Goal: Task Accomplishment & Management: Manage account settings

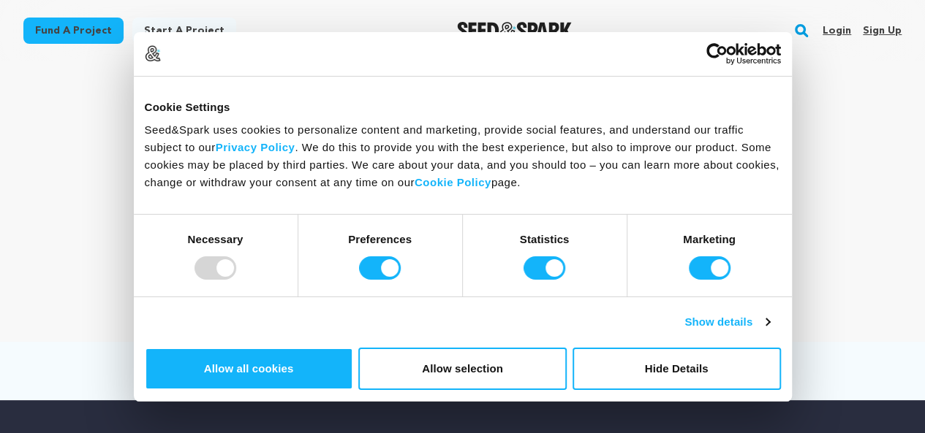
click at [878, 25] on link "Sign up" at bounding box center [882, 30] width 39 height 23
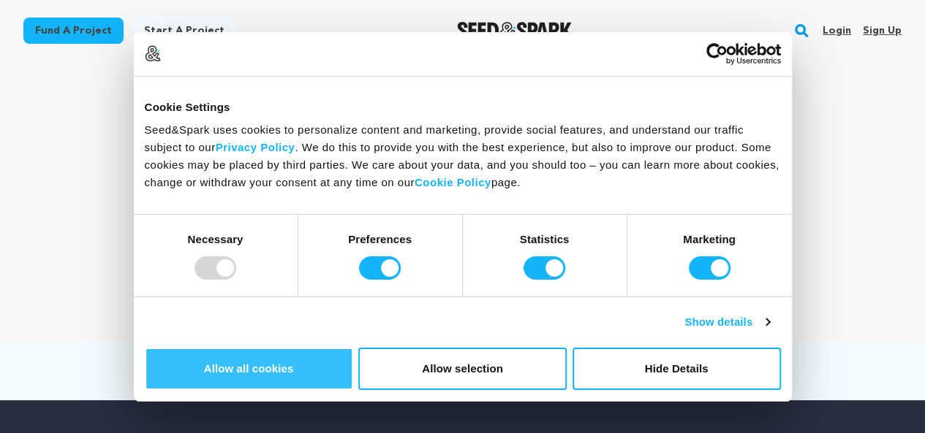
click at [353, 348] on button "Allow all cookies" at bounding box center [249, 369] width 208 height 42
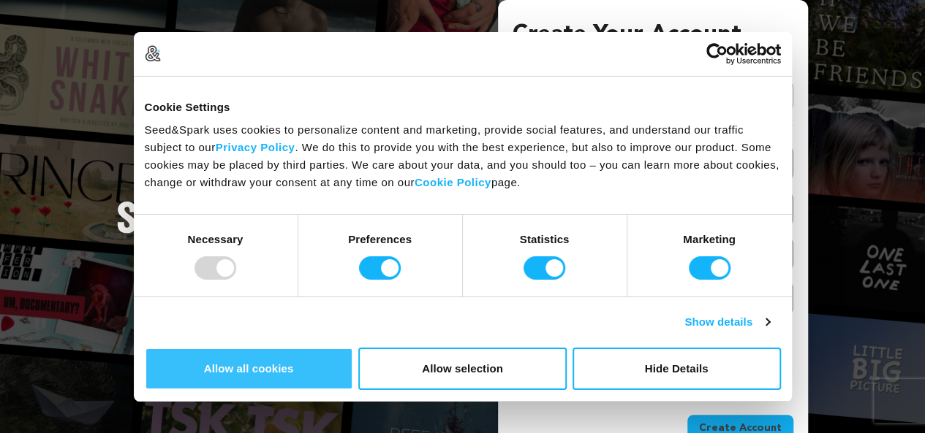
click at [353, 348] on button "Allow all cookies" at bounding box center [249, 369] width 208 height 42
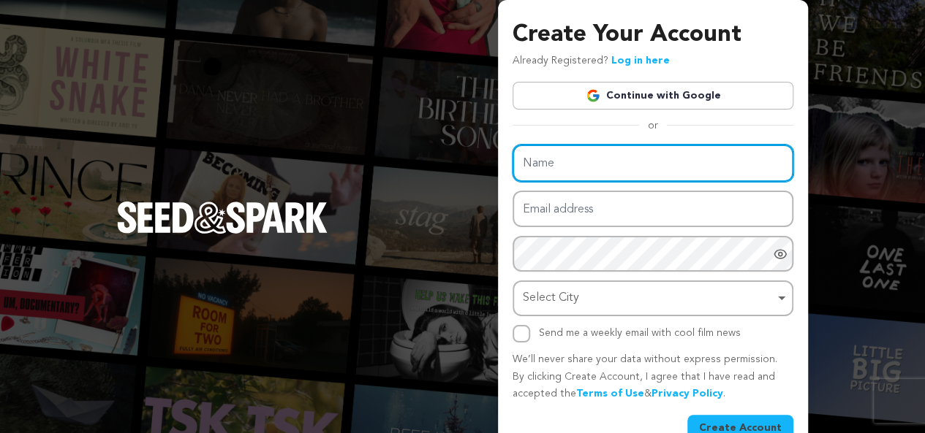
click at [691, 178] on input "Name" at bounding box center [652, 163] width 281 height 37
type input "ClipOn"
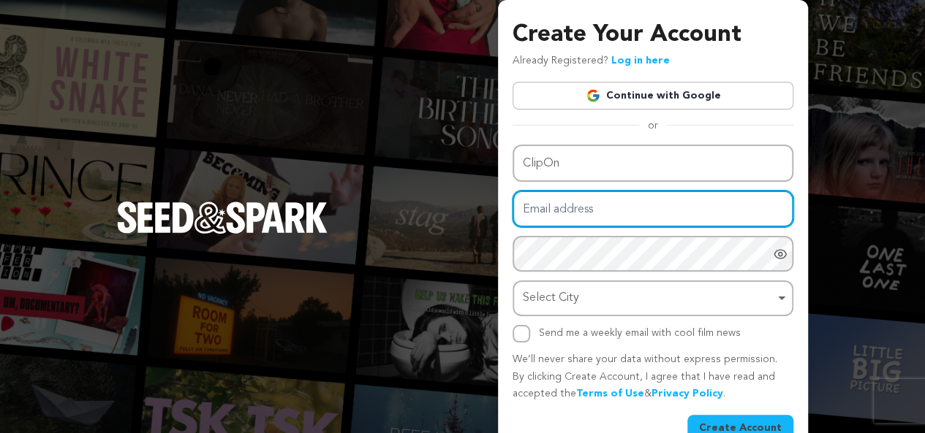
click at [601, 208] on input "Email address" at bounding box center [652, 209] width 281 height 37
type input "cliponseo123@gmail.com"
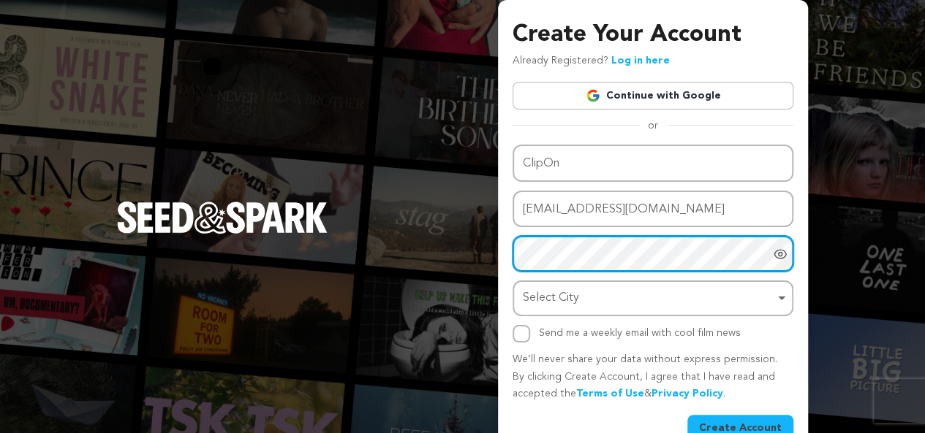
click at [615, 285] on div "Select City Remove item" at bounding box center [653, 298] width 266 height 27
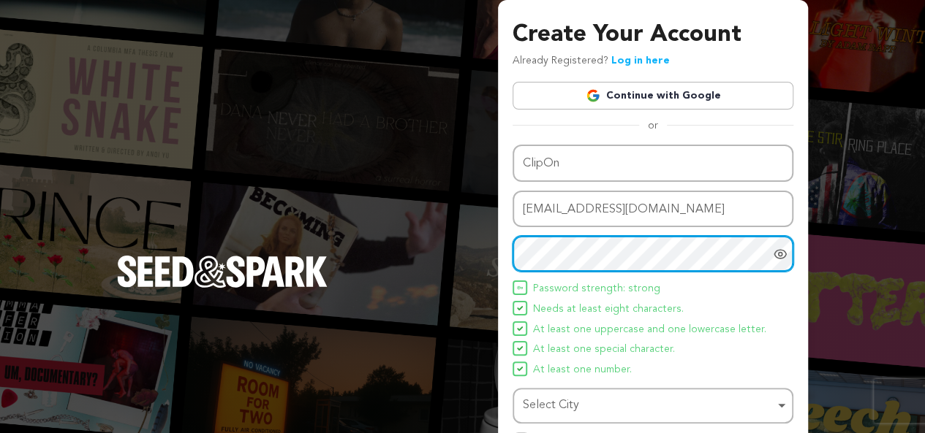
click at [563, 400] on div "Select City Remove item" at bounding box center [648, 405] width 251 height 21
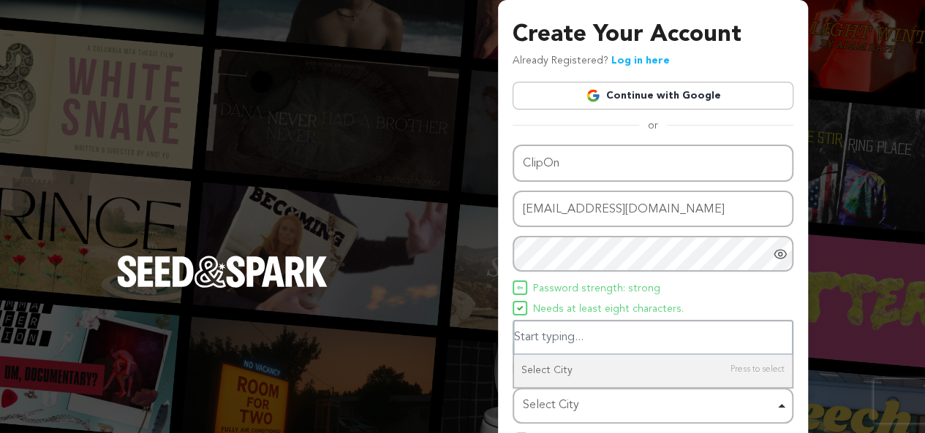
scroll to position [0, 0]
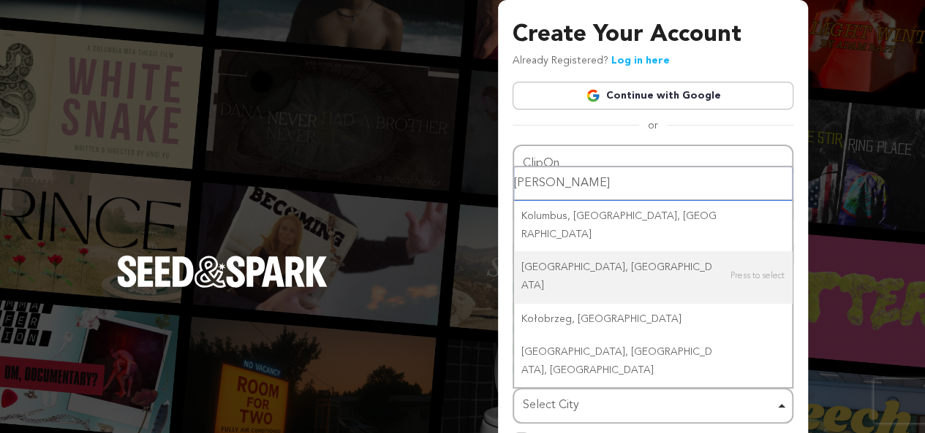
type input "kolka"
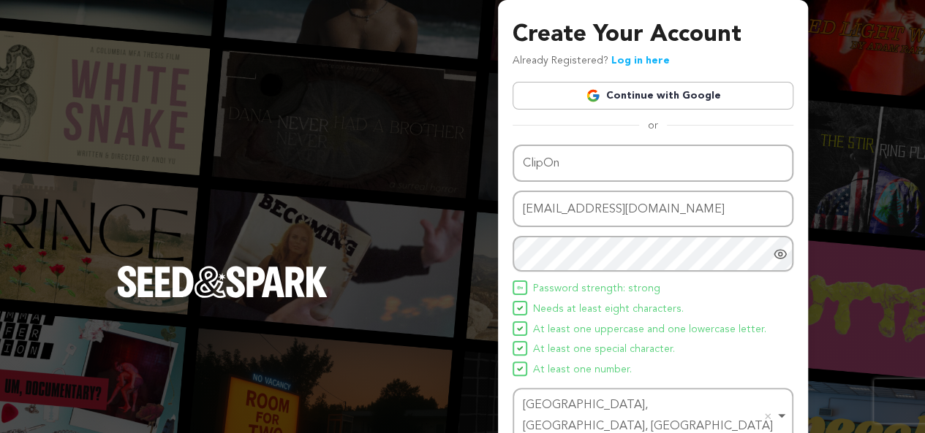
scroll to position [139, 0]
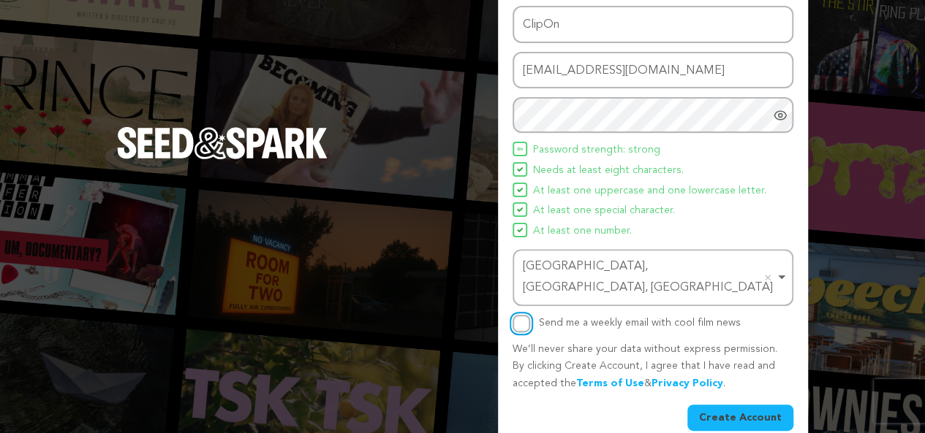
click at [523, 315] on input "Send me a weekly email with cool film news" at bounding box center [521, 324] width 18 height 18
checkbox input "true"
click at [743, 405] on button "Create Account" at bounding box center [740, 418] width 106 height 26
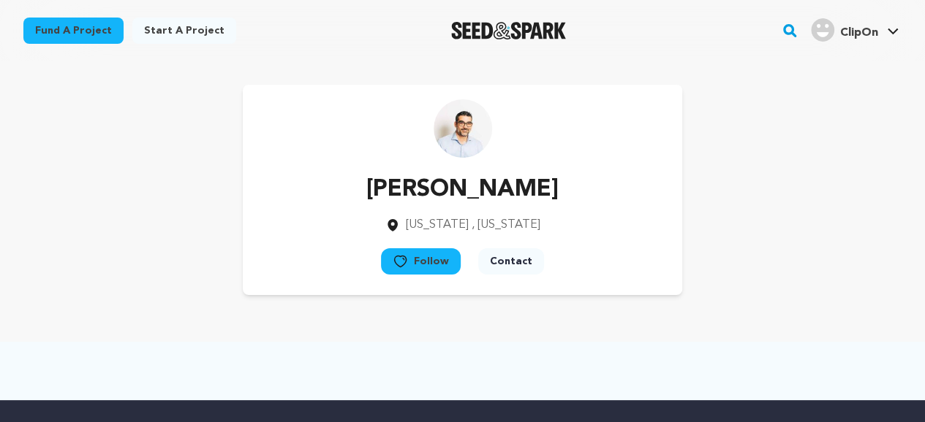
click at [864, 33] on span "ClipOn" at bounding box center [859, 33] width 38 height 12
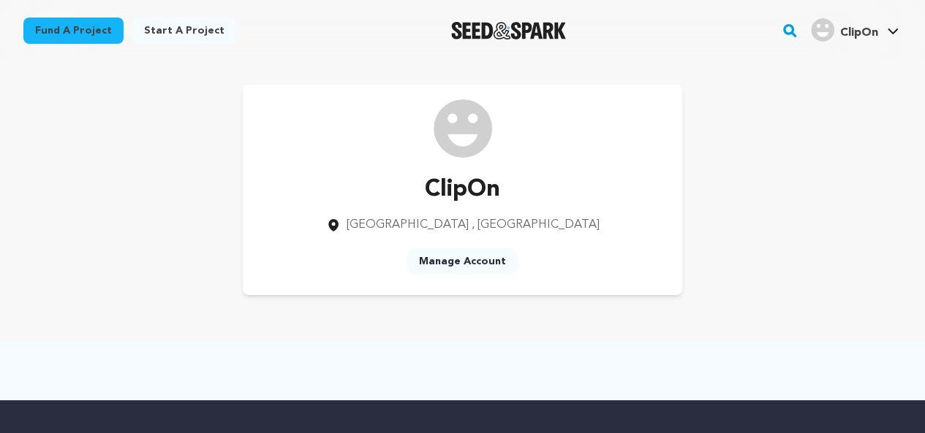
click at [466, 262] on link "Manage Account" at bounding box center [462, 262] width 110 height 26
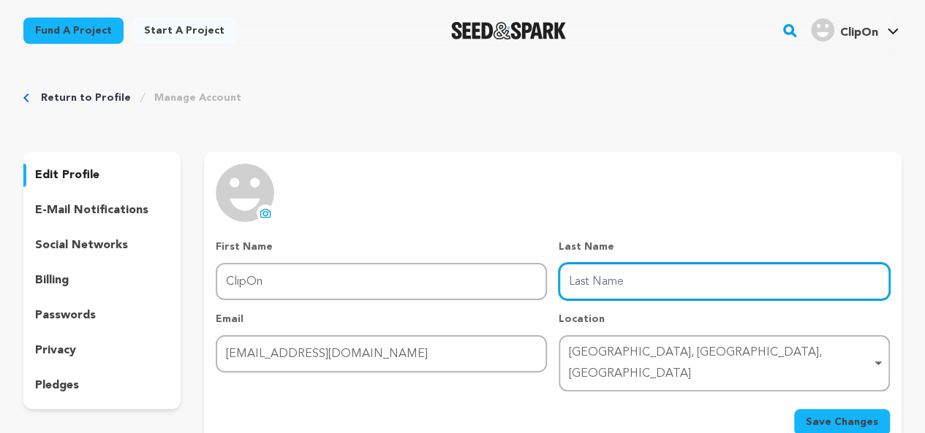
click at [628, 277] on input "Last Name" at bounding box center [723, 281] width 331 height 37
paste input "Top Filter Bag Cage Manufacturers in India"
type input "Top Filter Bag Cage Manufacturers in India"
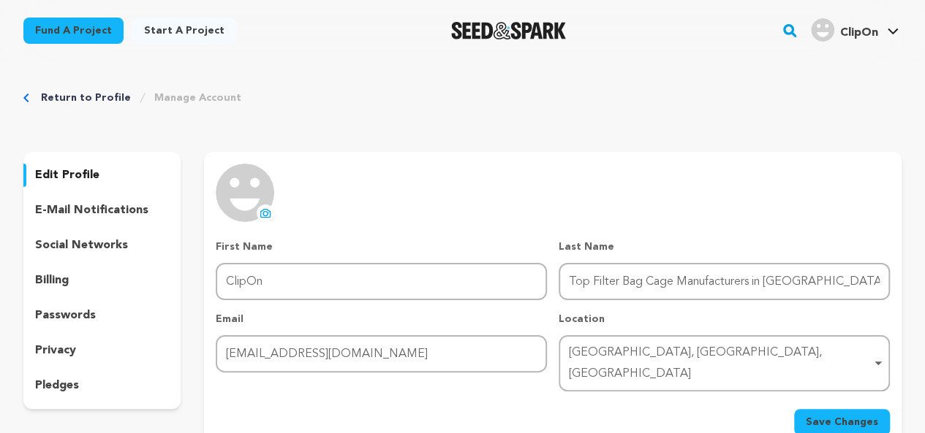
click at [830, 415] on span "Save Changes" at bounding box center [842, 422] width 72 height 15
click at [262, 214] on icon at bounding box center [265, 214] width 12 height 12
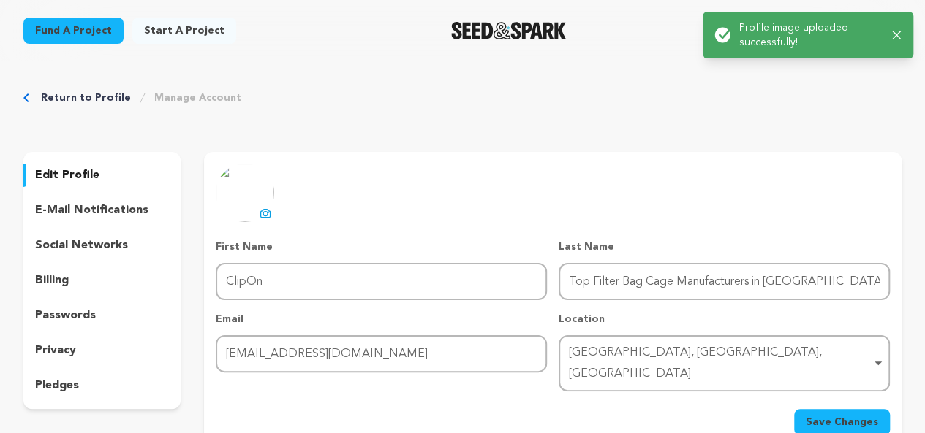
click at [814, 415] on span "Save Changes" at bounding box center [842, 422] width 72 height 15
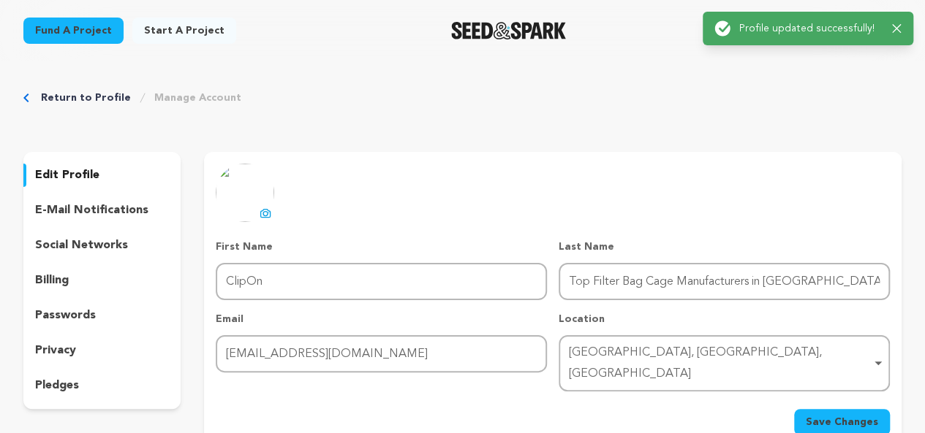
click at [104, 240] on p "social networks" at bounding box center [81, 246] width 93 height 18
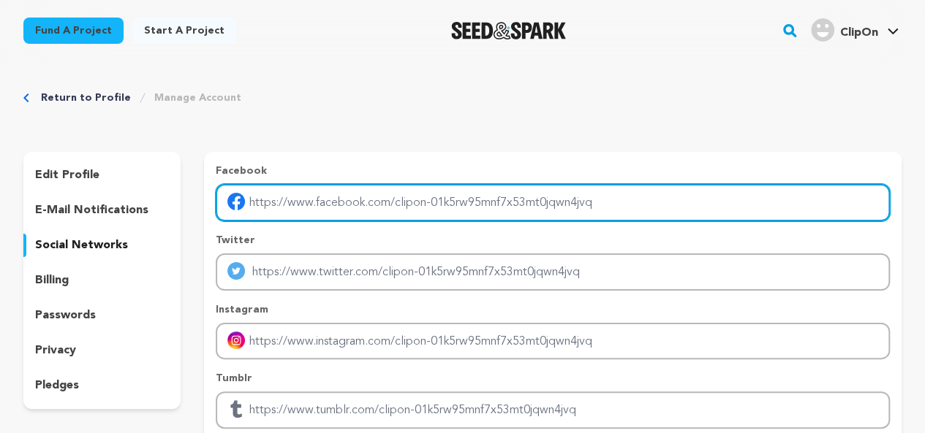
click at [393, 196] on input "Enter facebook profile link" at bounding box center [553, 202] width 674 height 37
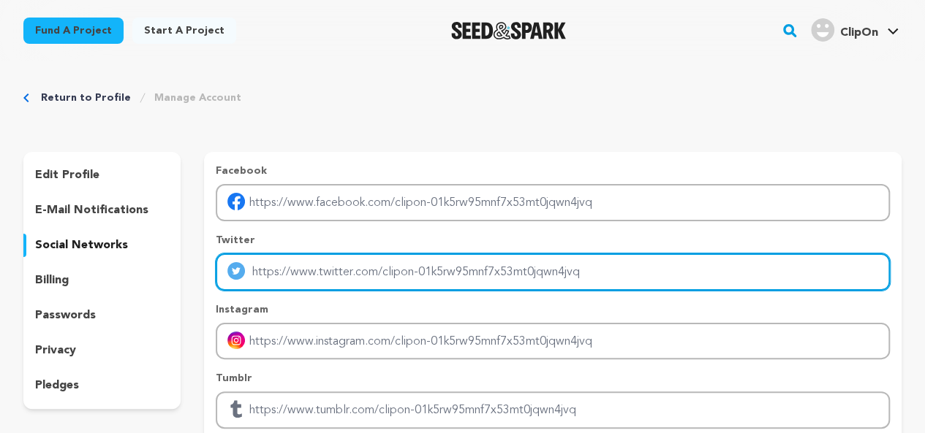
click at [393, 273] on input "Enter twitter profile link" at bounding box center [553, 272] width 674 height 37
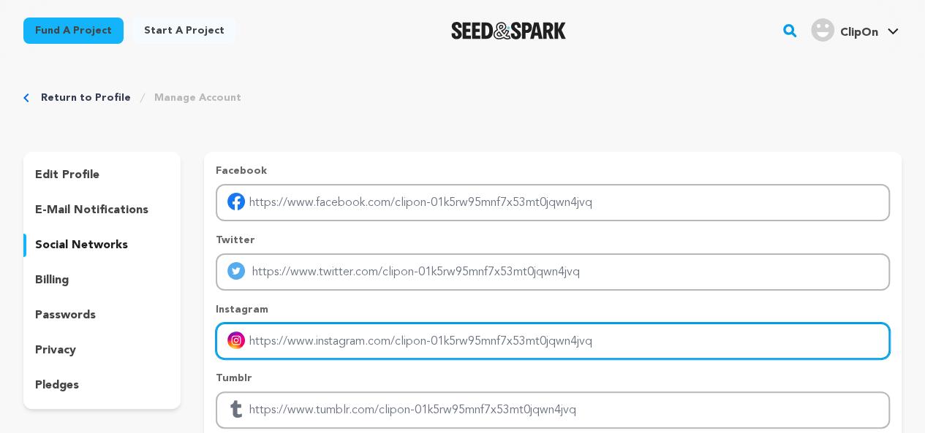
click at [450, 352] on input "Enter instagram handle link" at bounding box center [553, 341] width 674 height 37
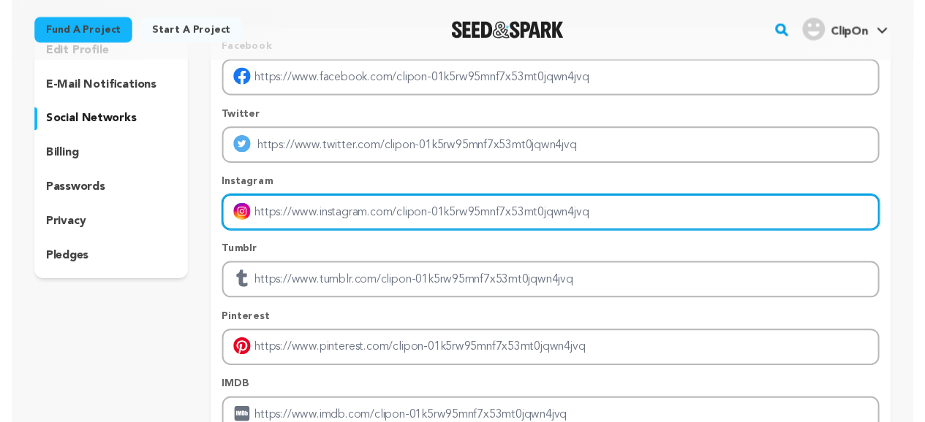
scroll to position [69, 0]
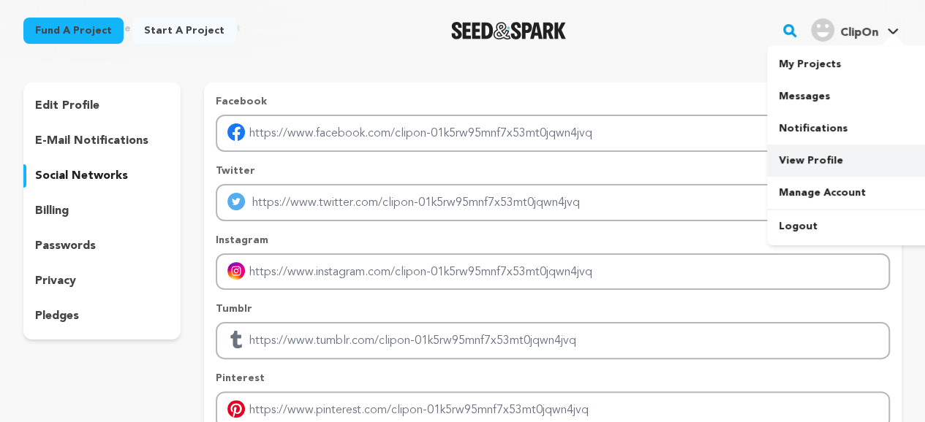
click at [822, 157] on link "View Profile" at bounding box center [849, 161] width 164 height 32
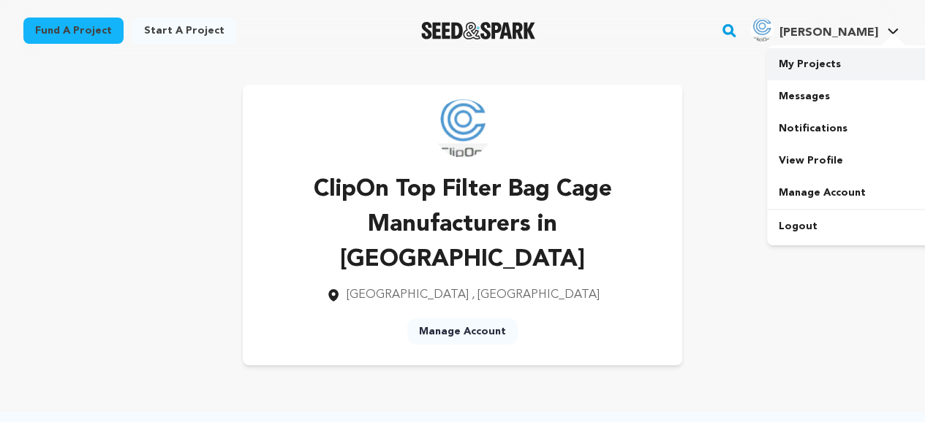
click at [854, 69] on link "My Projects" at bounding box center [849, 64] width 164 height 32
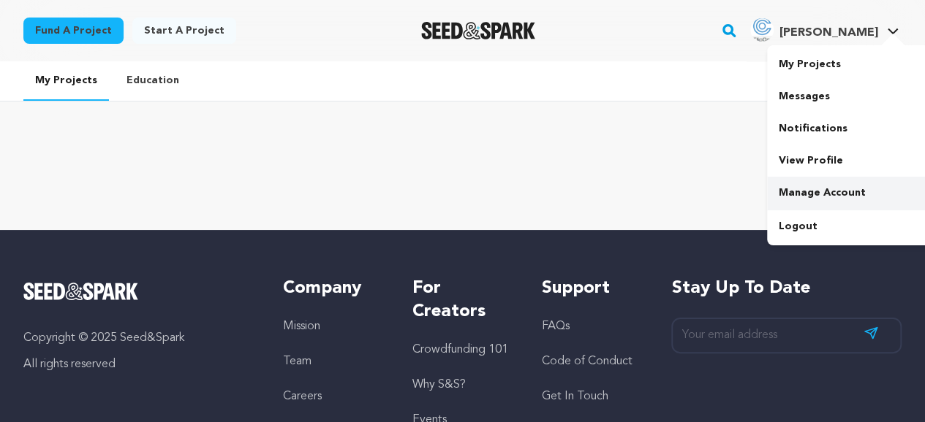
click at [842, 183] on link "Manage Account" at bounding box center [849, 193] width 164 height 32
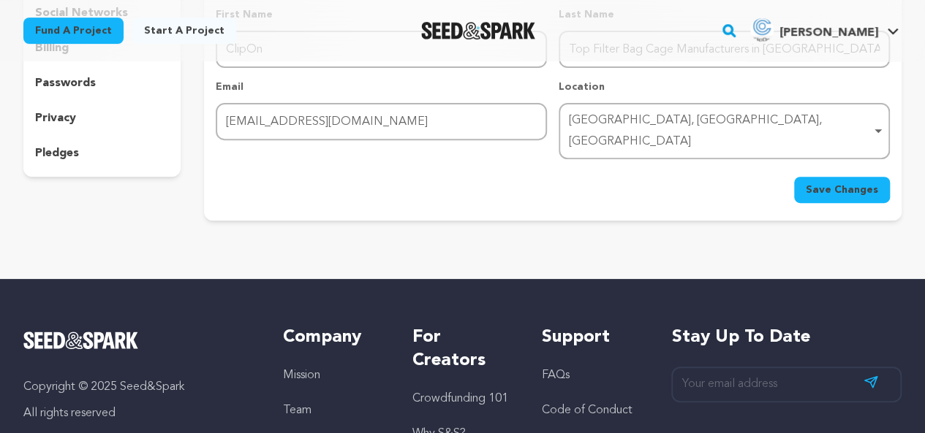
scroll to position [56, 0]
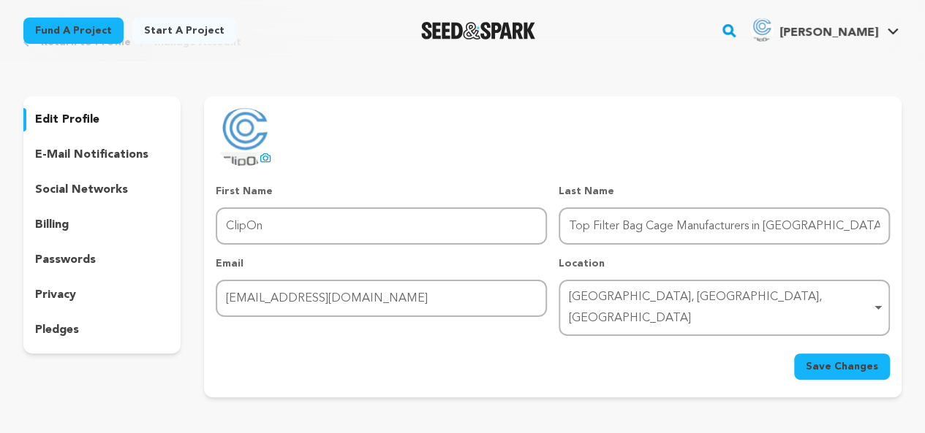
click at [85, 162] on p "e-mail notifications" at bounding box center [91, 155] width 113 height 18
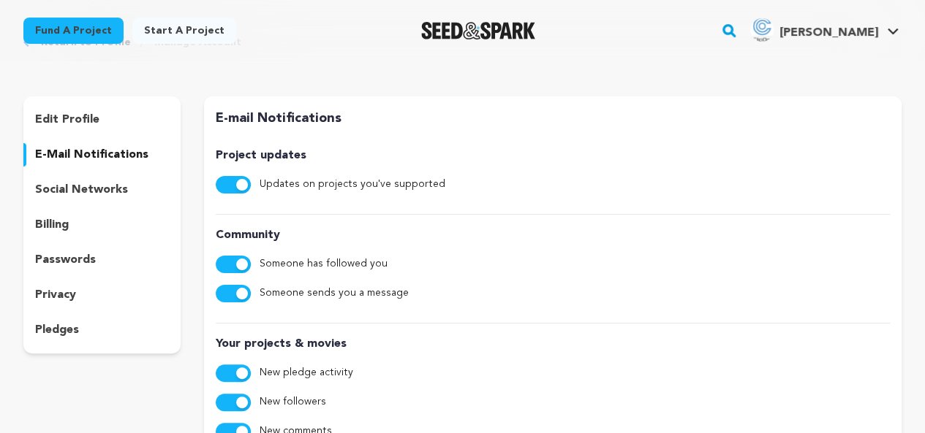
click at [92, 181] on p "social networks" at bounding box center [81, 190] width 93 height 18
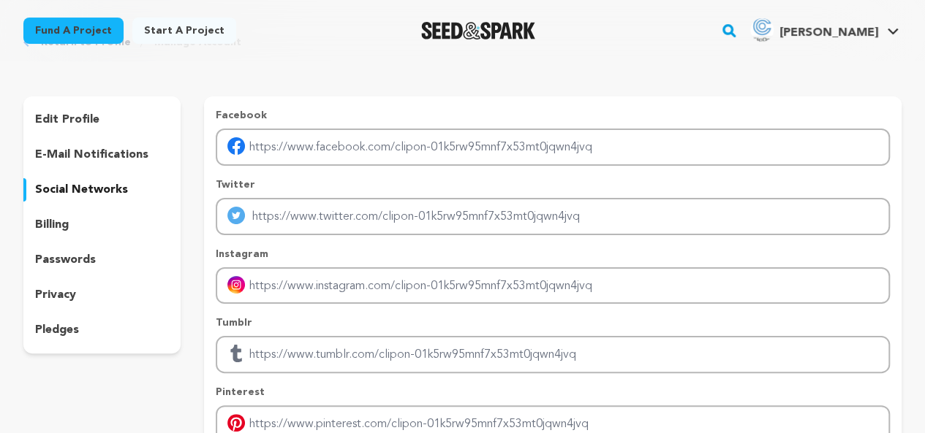
click at [98, 222] on div "billing" at bounding box center [101, 224] width 157 height 23
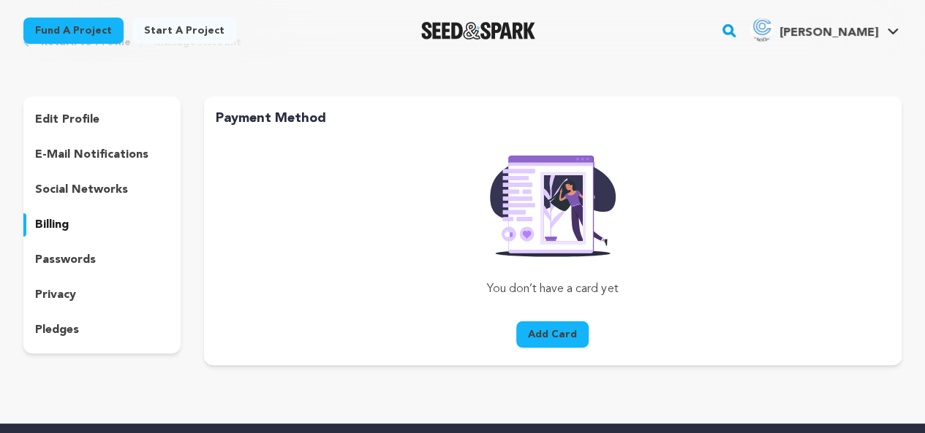
click at [96, 261] on div "passwords" at bounding box center [101, 260] width 157 height 23
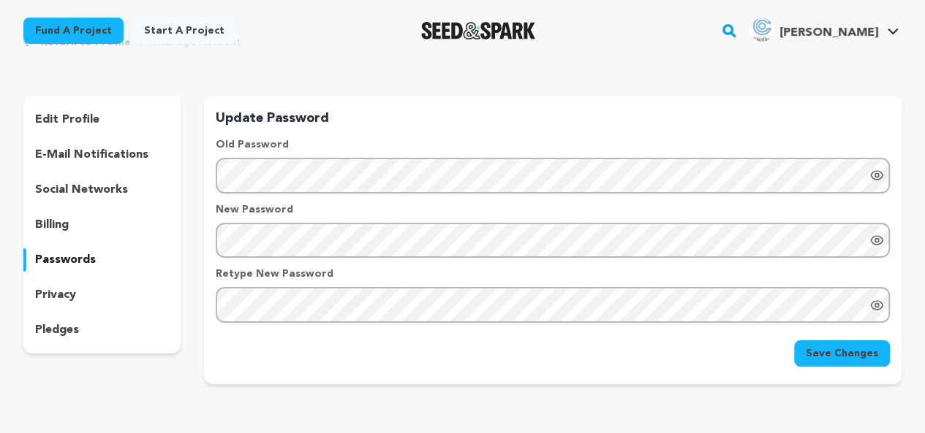
click at [86, 283] on div "edit profile e-mail notifications social networks billing passwords privacy ple…" at bounding box center [101, 224] width 157 height 257
click at [75, 296] on p "privacy" at bounding box center [55, 296] width 41 height 18
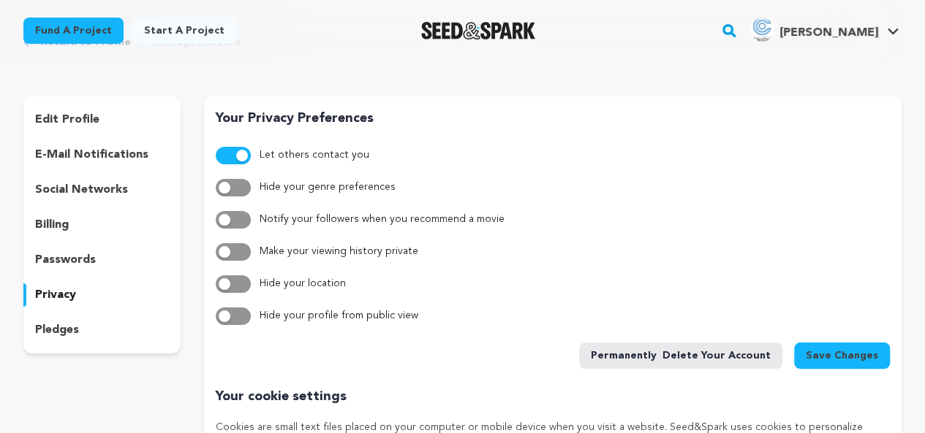
click at [75, 327] on p "pledges" at bounding box center [57, 331] width 44 height 18
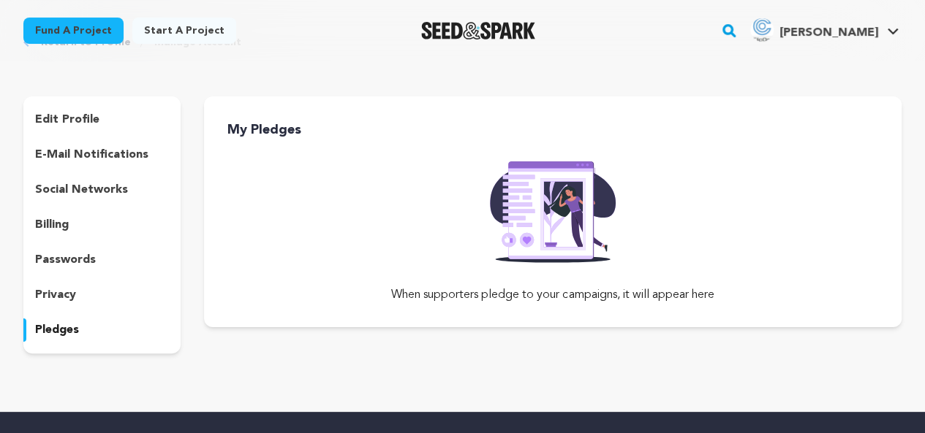
click at [98, 116] on div "edit profile" at bounding box center [101, 119] width 157 height 23
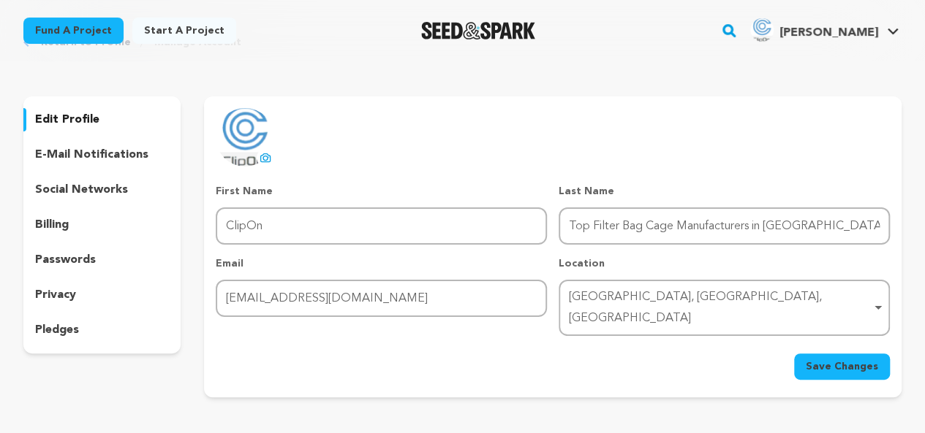
click at [860, 360] on span "Save Changes" at bounding box center [842, 367] width 72 height 15
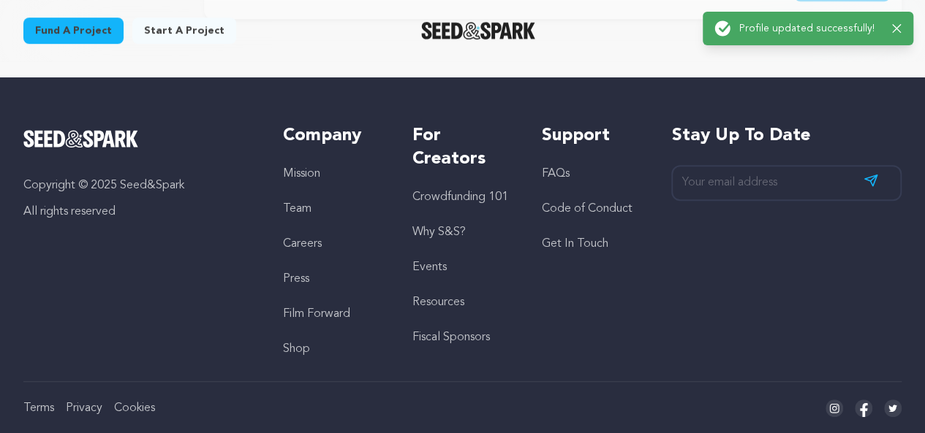
scroll to position [56, 0]
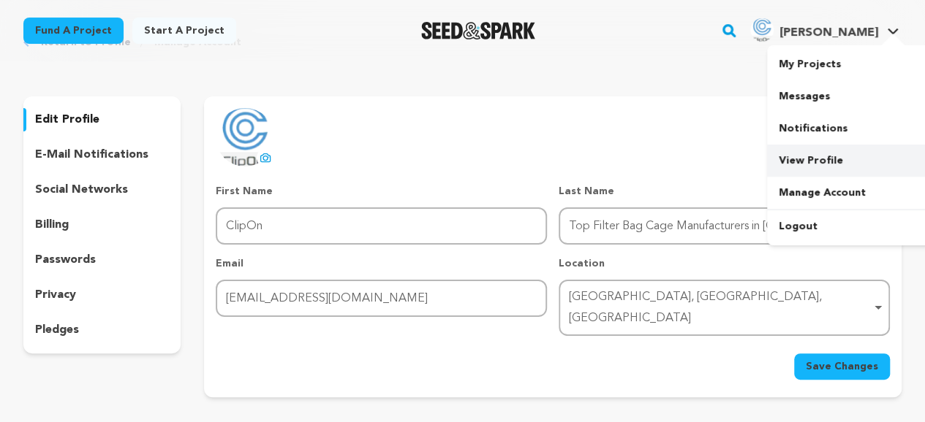
click at [813, 166] on link "View Profile" at bounding box center [849, 161] width 164 height 32
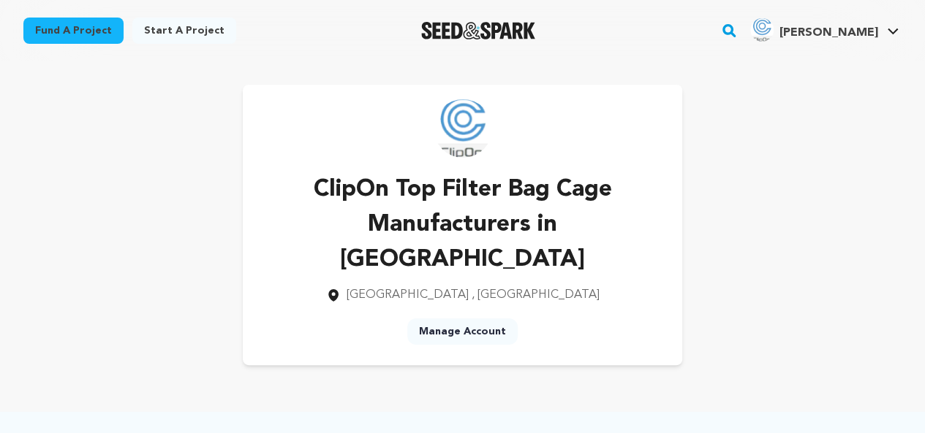
click at [191, 47] on div "Start a project" at bounding box center [184, 34] width 104 height 32
click at [189, 31] on link "Start a project" at bounding box center [184, 31] width 104 height 26
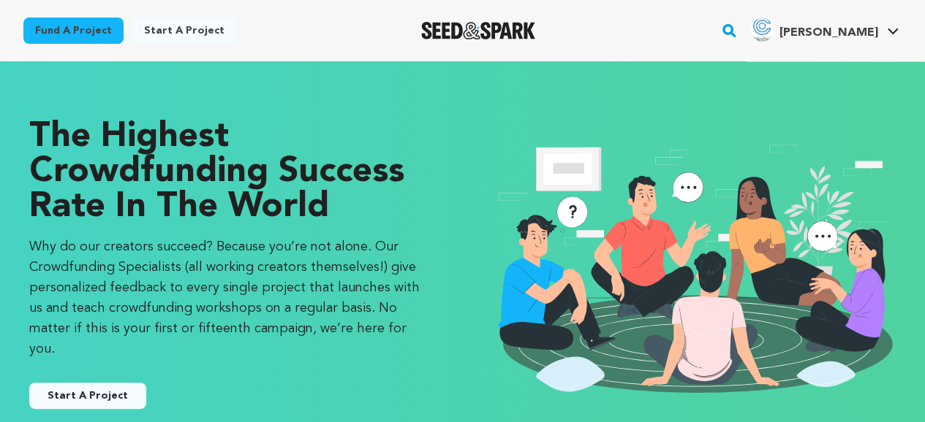
click at [110, 383] on button "Start A Project" at bounding box center [87, 396] width 117 height 26
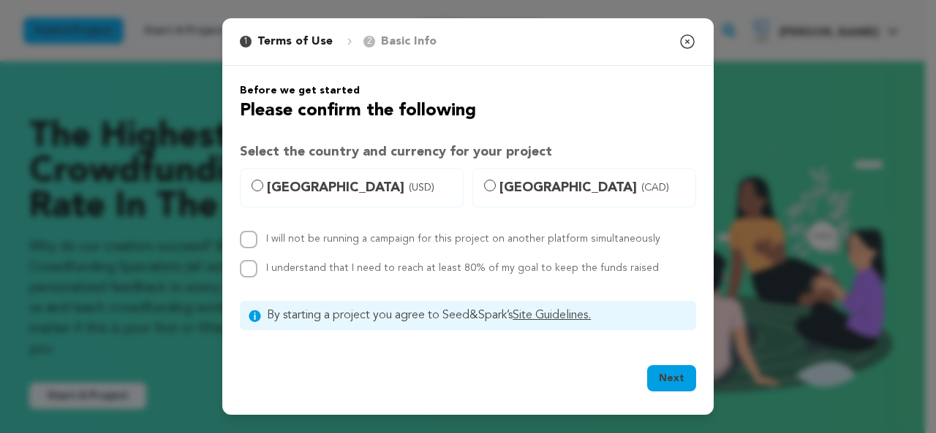
click at [689, 49] on icon "button" at bounding box center [687, 42] width 18 height 18
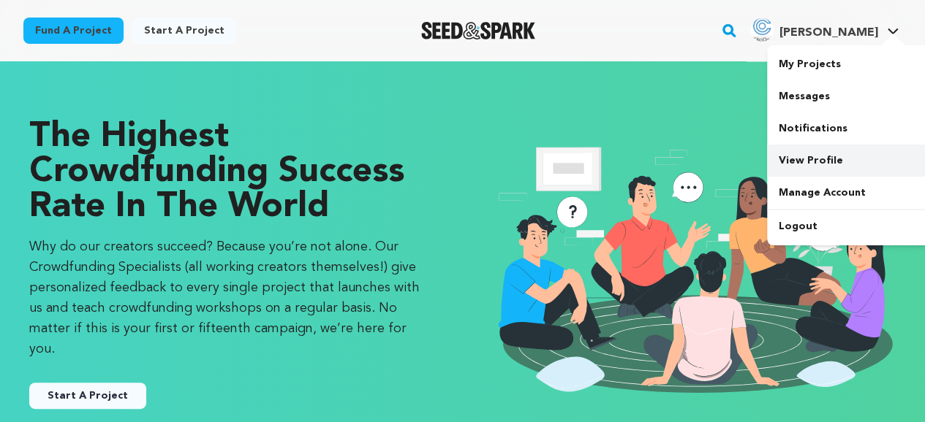
click at [803, 162] on link "View Profile" at bounding box center [849, 161] width 164 height 32
